Goal: Information Seeking & Learning: Find specific page/section

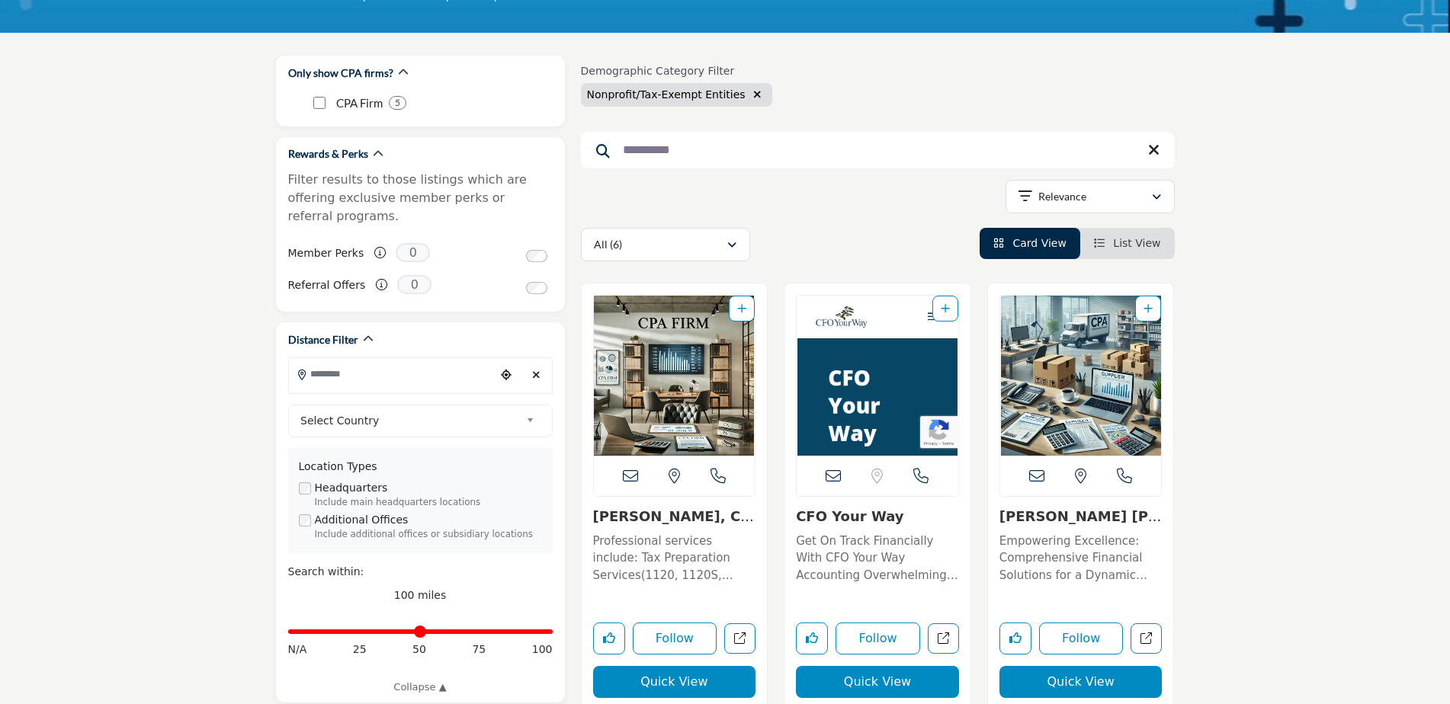
scroll to position [229, 0]
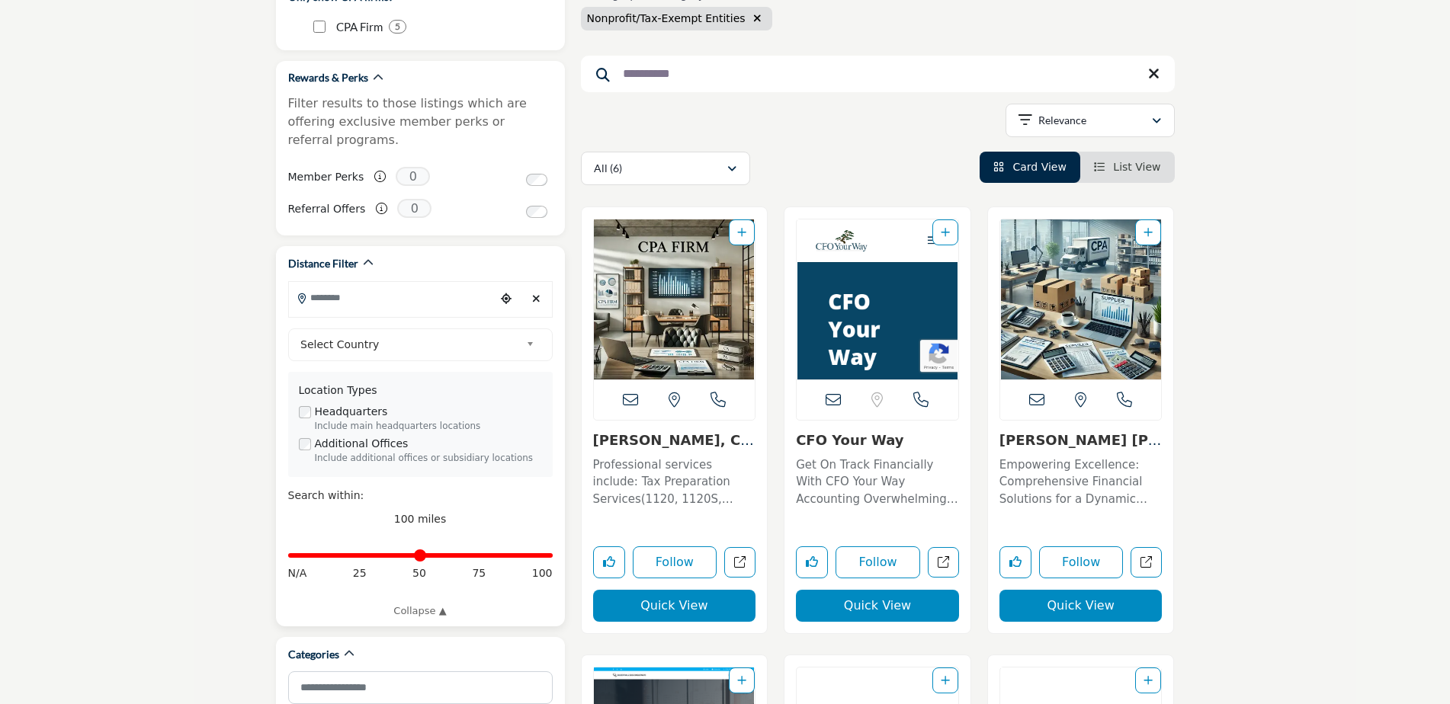
click at [397, 284] on input "Search Location" at bounding box center [392, 298] width 206 height 30
click at [387, 314] on div at bounding box center [420, 325] width 263 height 23
click at [394, 283] on input "Search Location" at bounding box center [392, 298] width 206 height 30
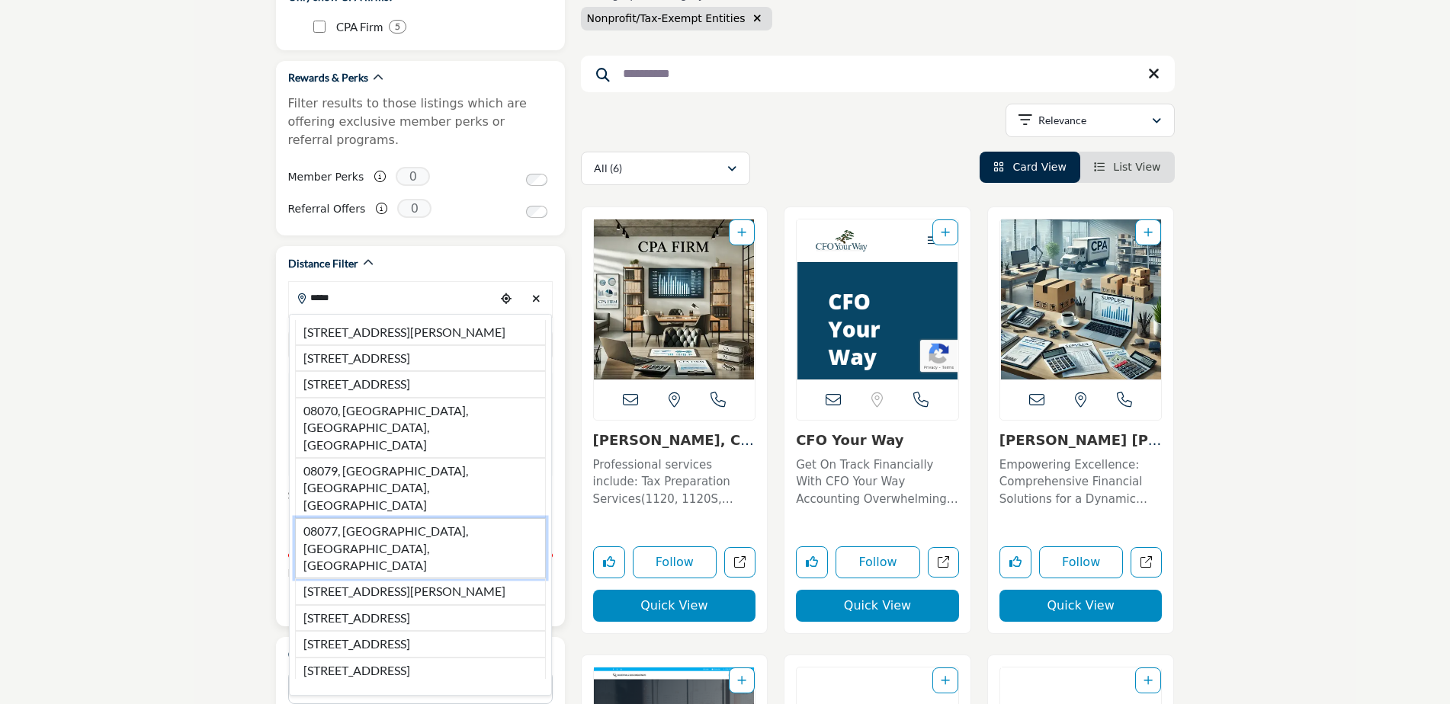
click at [373, 518] on li "08077, [GEOGRAPHIC_DATA], [GEOGRAPHIC_DATA], [GEOGRAPHIC_DATA]" at bounding box center [420, 548] width 251 height 60
type input "**********"
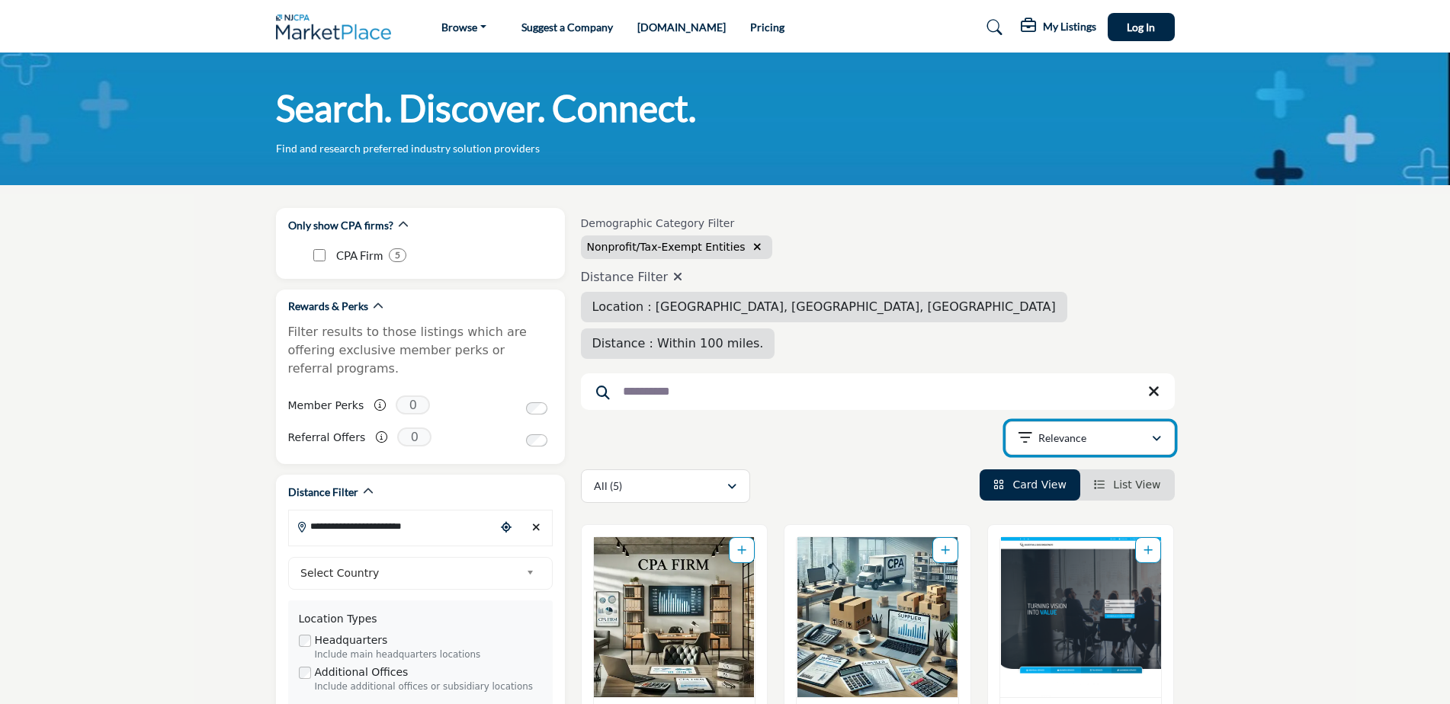
click at [1051, 429] on div "Relevance" at bounding box center [1084, 438] width 133 height 18
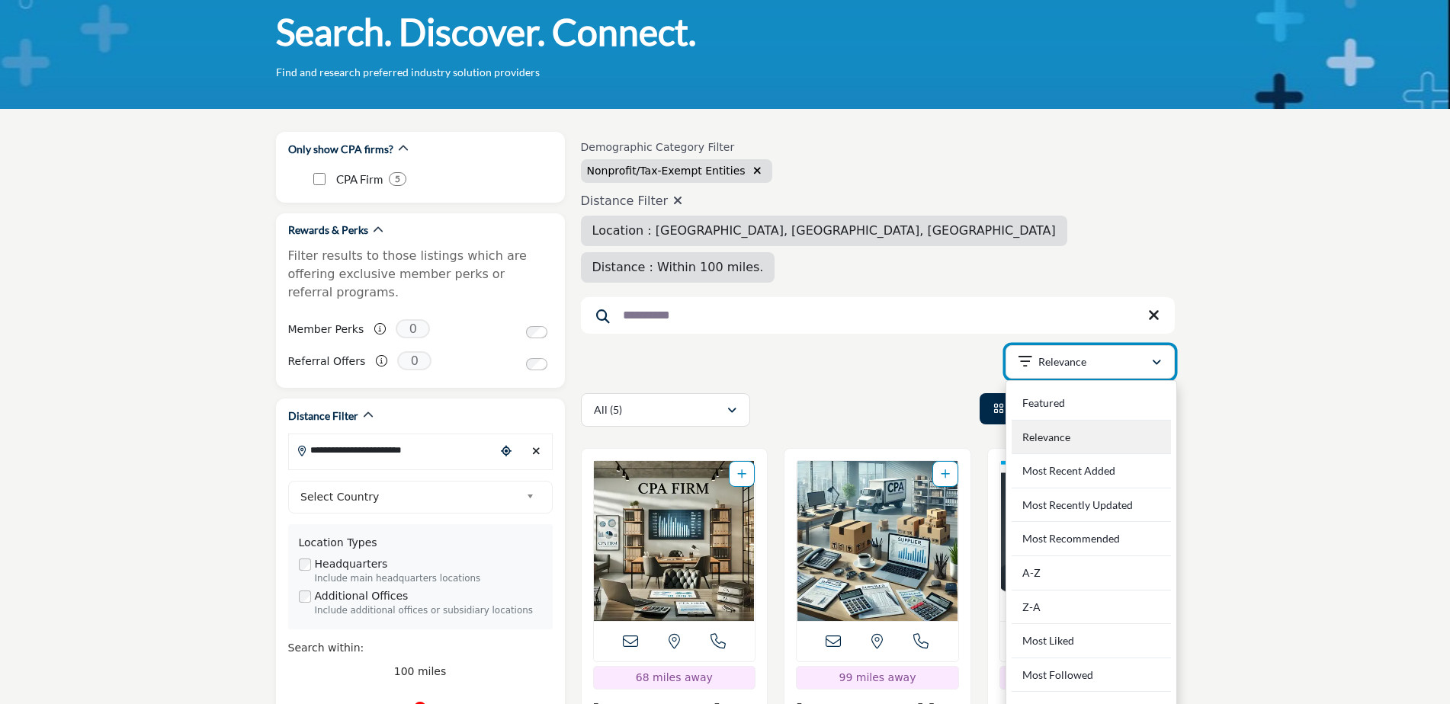
scroll to position [152, 0]
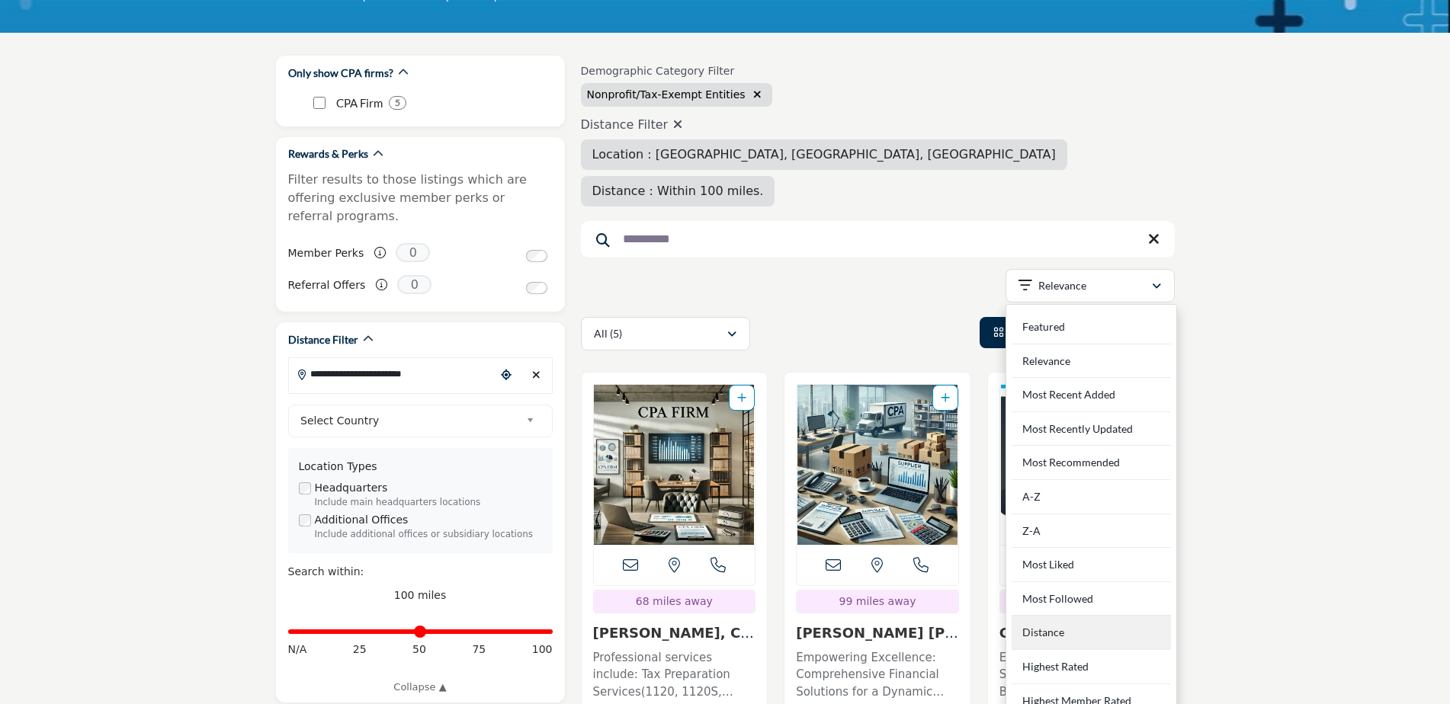
click at [1044, 616] on div "Distance" at bounding box center [1090, 633] width 159 height 34
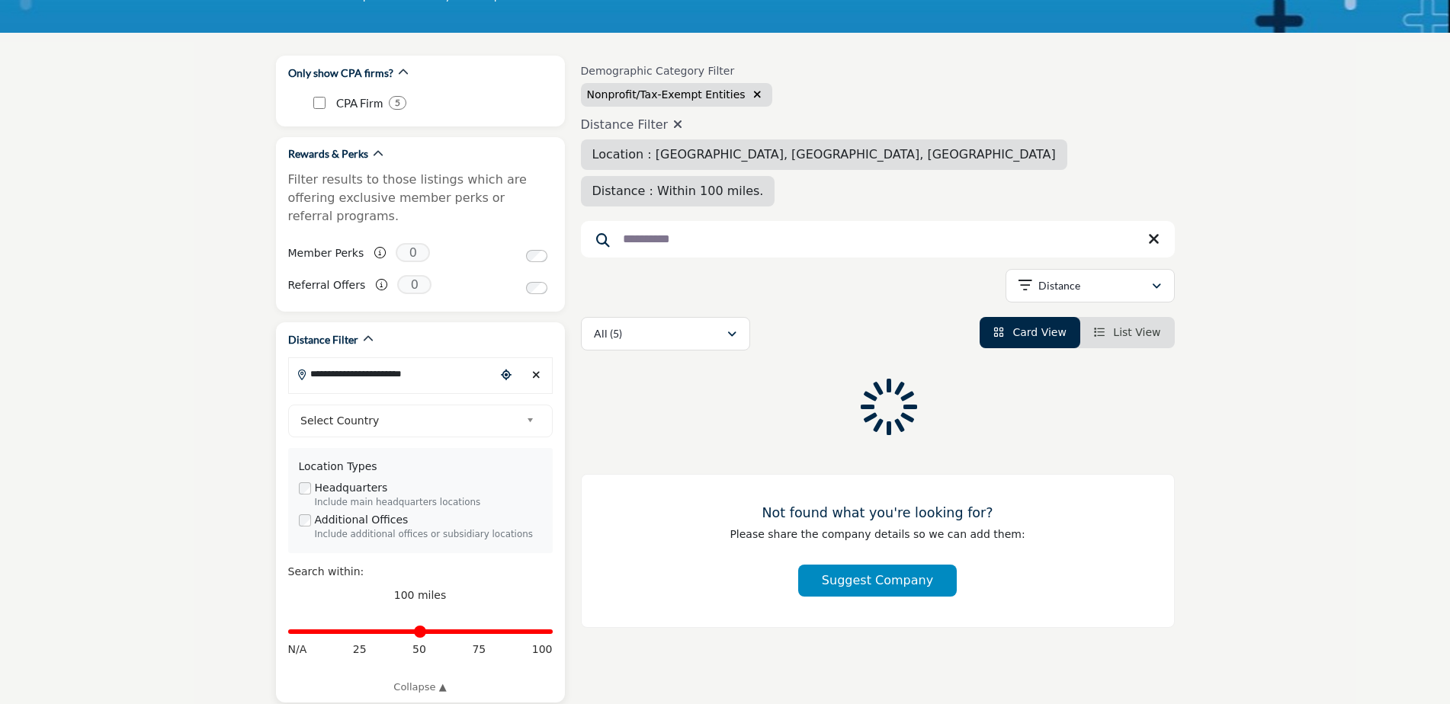
click at [423, 623] on div "Distance in miles N/A 25 50 75 100" at bounding box center [420, 639] width 264 height 57
type input "**"
click at [421, 630] on input "Distance in miles" at bounding box center [420, 631] width 264 height 3
